Goal: Transaction & Acquisition: Book appointment/travel/reservation

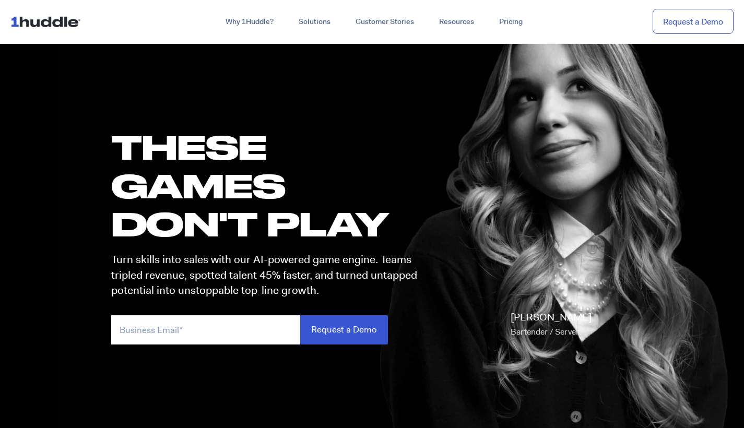
scroll to position [31, 0]
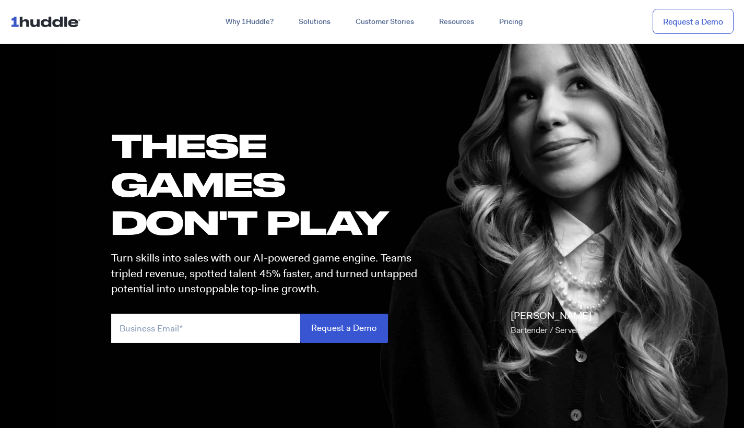
click at [33, 20] on img at bounding box center [47, 21] width 75 height 20
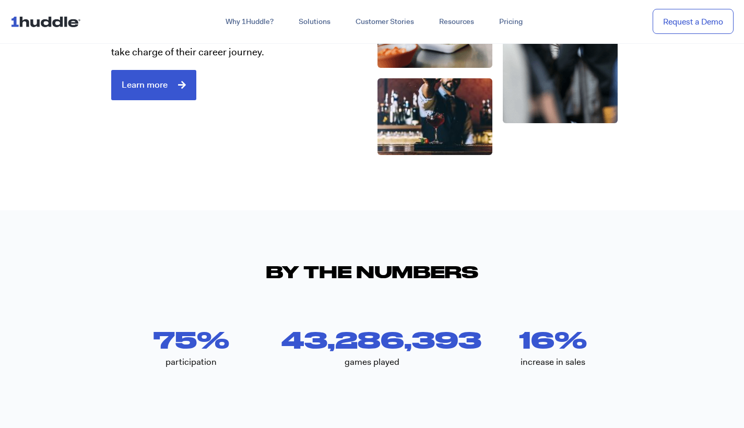
scroll to position [1922, 0]
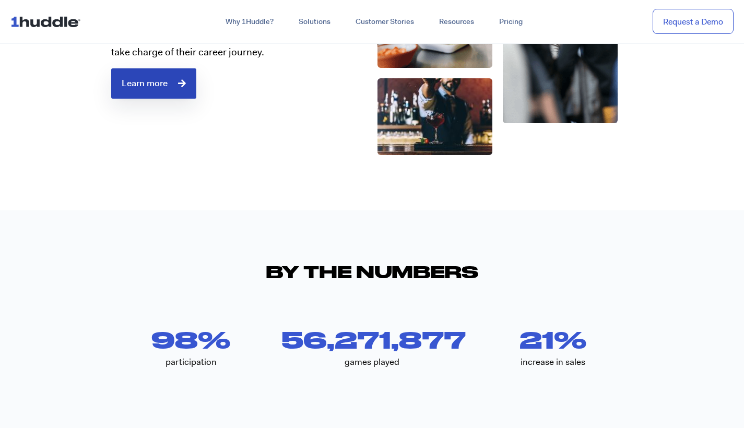
click at [161, 90] on link "Learn more" at bounding box center [153, 83] width 85 height 30
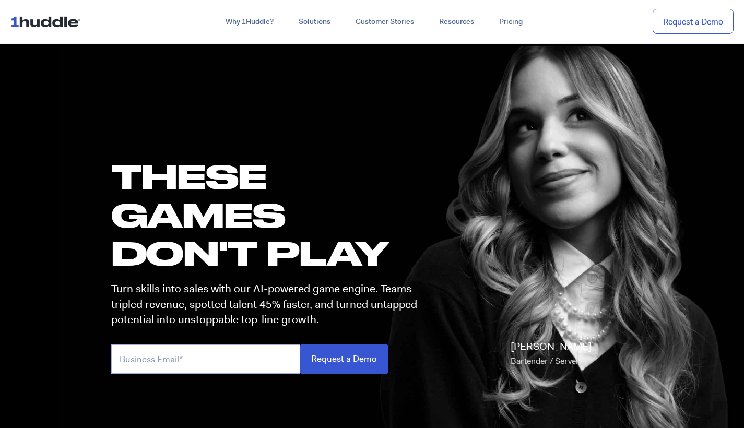
click at [145, 369] on input "email" at bounding box center [205, 358] width 189 height 29
click at [700, 13] on link "Request a Demo" at bounding box center [692, 22] width 81 height 26
